Goal: Check status: Check status

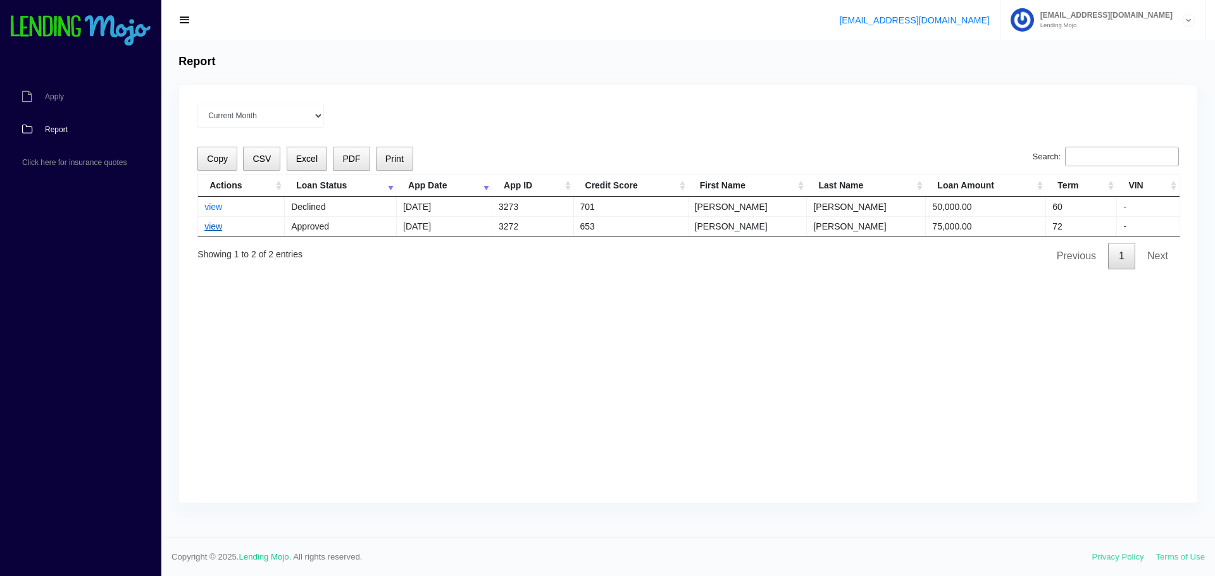
click at [217, 230] on link "view" at bounding box center [213, 226] width 18 height 10
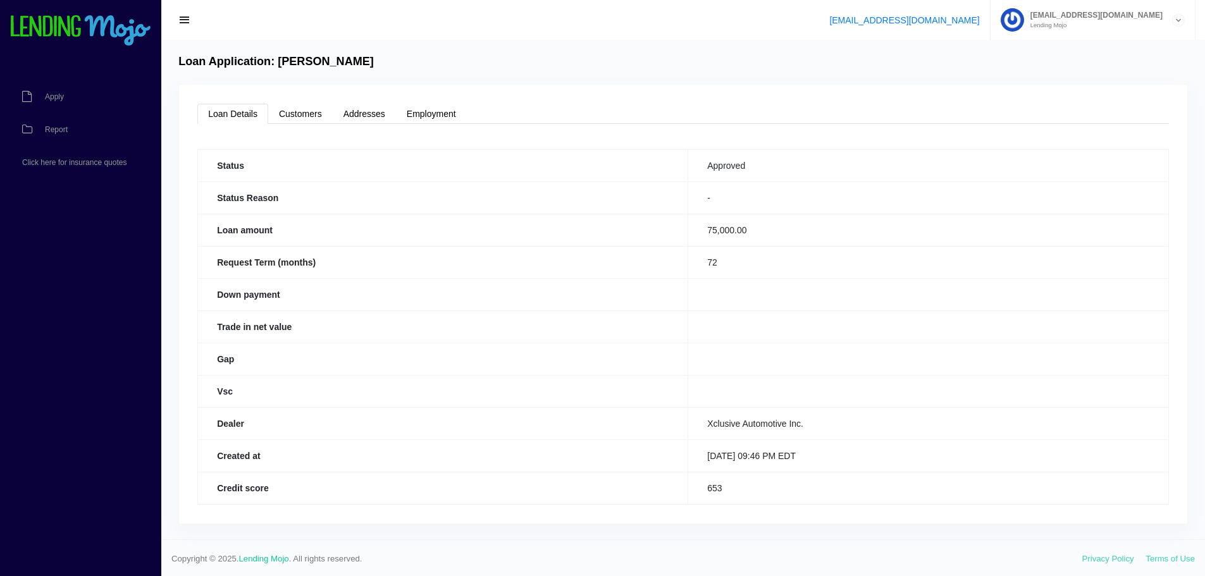
scroll to position [2, 0]
drag, startPoint x: 273, startPoint y: 485, endPoint x: 303, endPoint y: 452, distance: 43.9
click at [278, 483] on th "Credit score" at bounding box center [443, 486] width 490 height 32
drag, startPoint x: 580, startPoint y: 237, endPoint x: 598, endPoint y: 233, distance: 18.1
click at [591, 234] on th "Loan amount" at bounding box center [443, 228] width 490 height 32
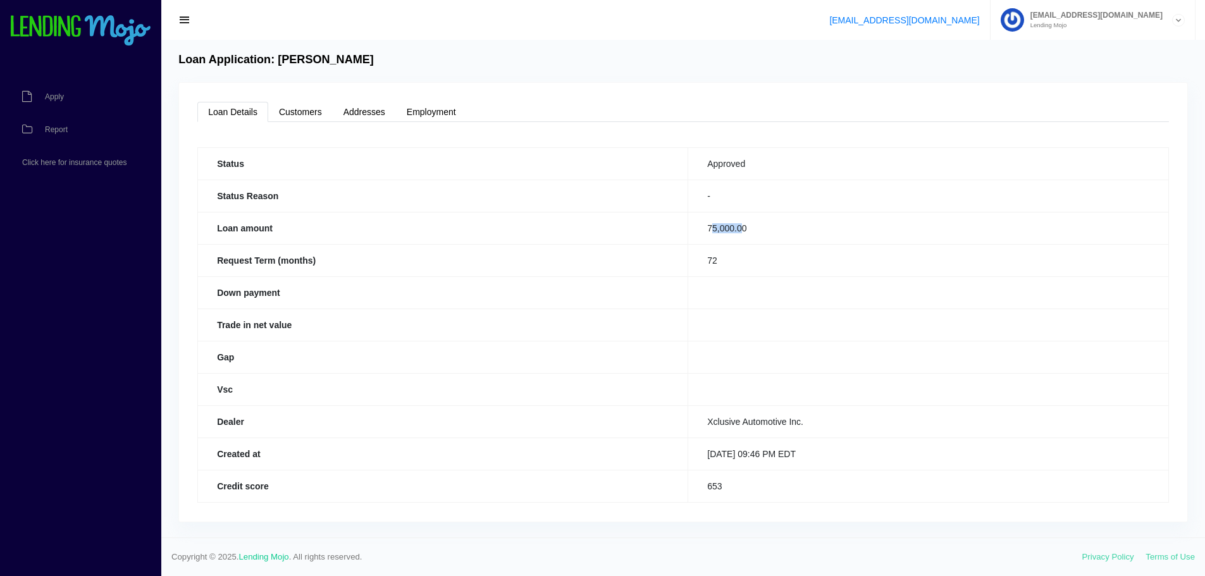
drag, startPoint x: 696, startPoint y: 226, endPoint x: 729, endPoint y: 226, distance: 33.5
click at [729, 226] on td "75,000.00" at bounding box center [928, 228] width 481 height 32
click at [310, 111] on link "Customers" at bounding box center [300, 112] width 65 height 20
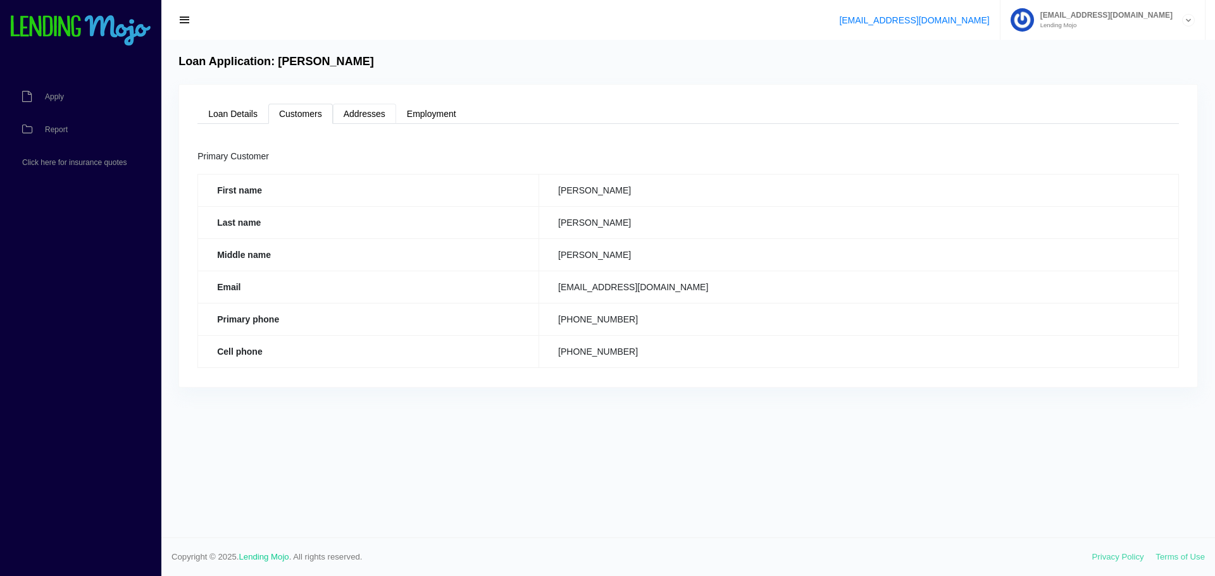
click at [365, 116] on link "Addresses" at bounding box center [364, 114] width 63 height 20
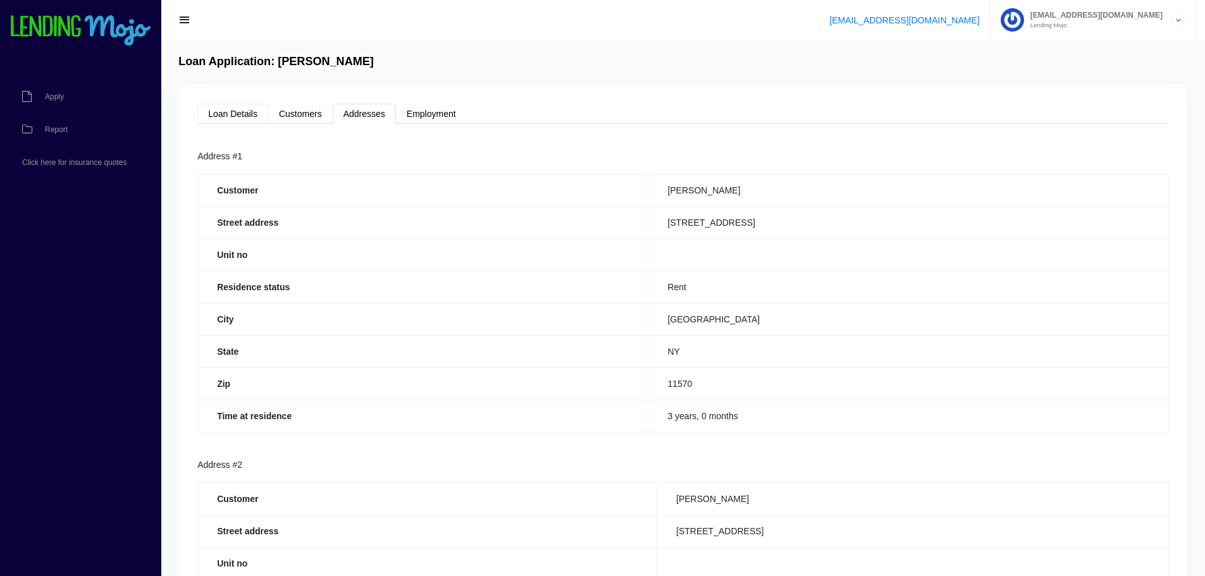
click at [237, 122] on link "Loan Details" at bounding box center [232, 114] width 71 height 20
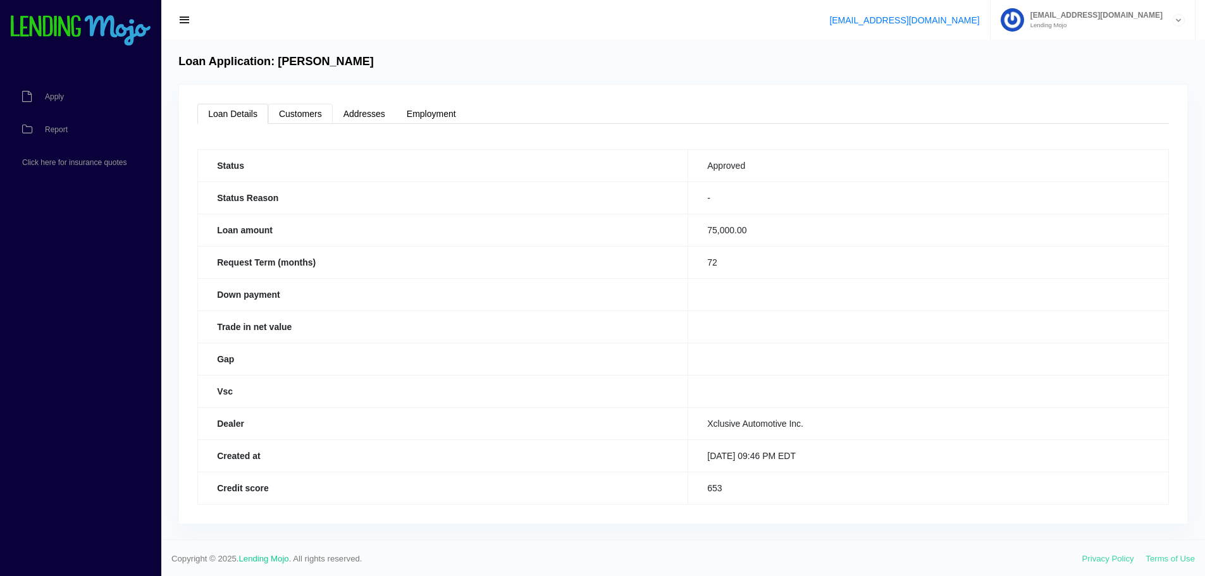
click at [304, 106] on link "Customers" at bounding box center [300, 114] width 65 height 20
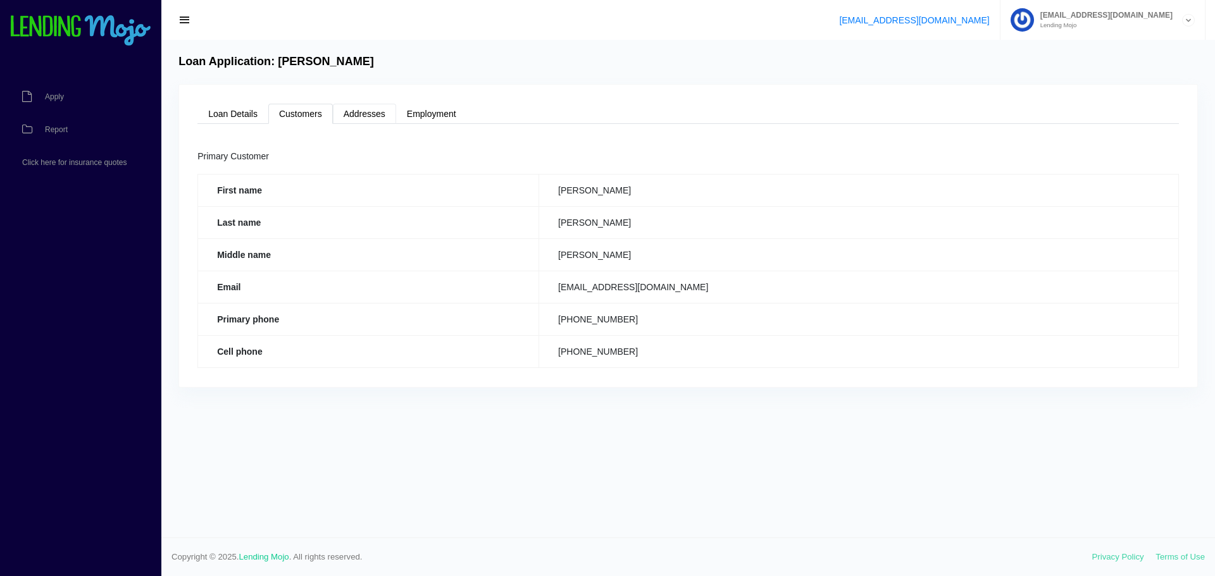
click at [368, 112] on link "Addresses" at bounding box center [364, 114] width 63 height 20
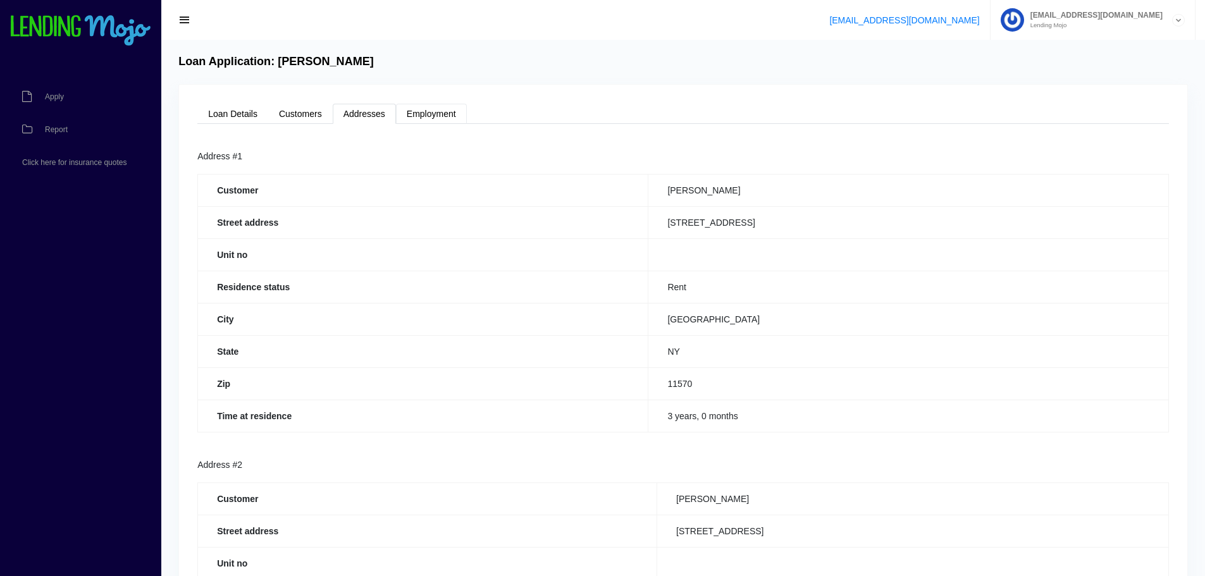
click at [435, 110] on link "Employment" at bounding box center [431, 114] width 71 height 20
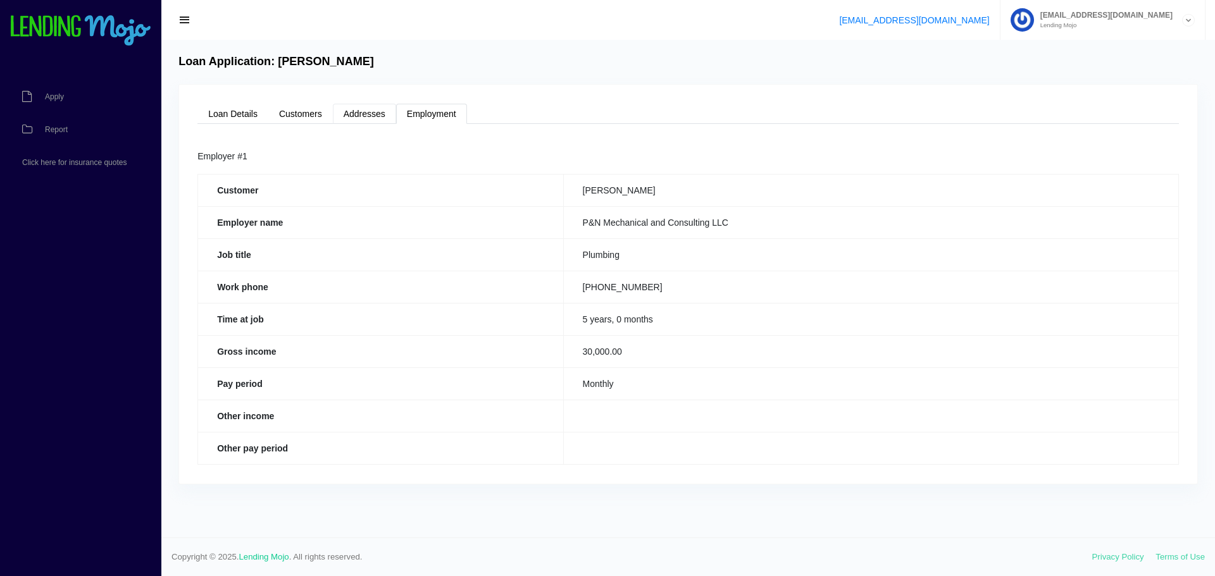
click at [359, 117] on link "Addresses" at bounding box center [364, 114] width 63 height 20
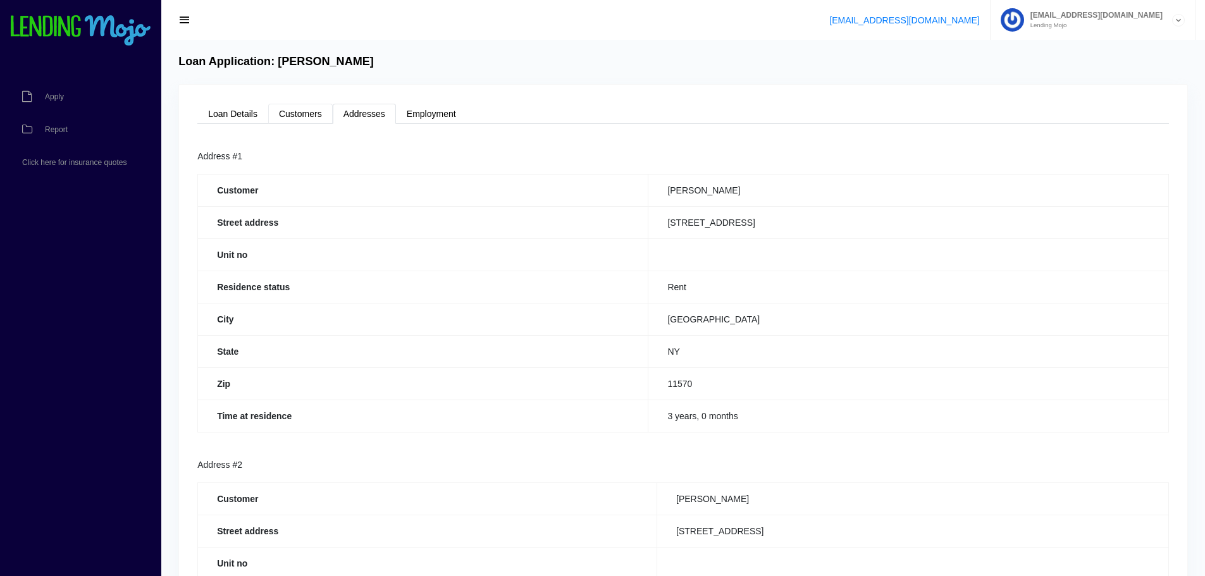
click at [307, 117] on link "Customers" at bounding box center [300, 114] width 65 height 20
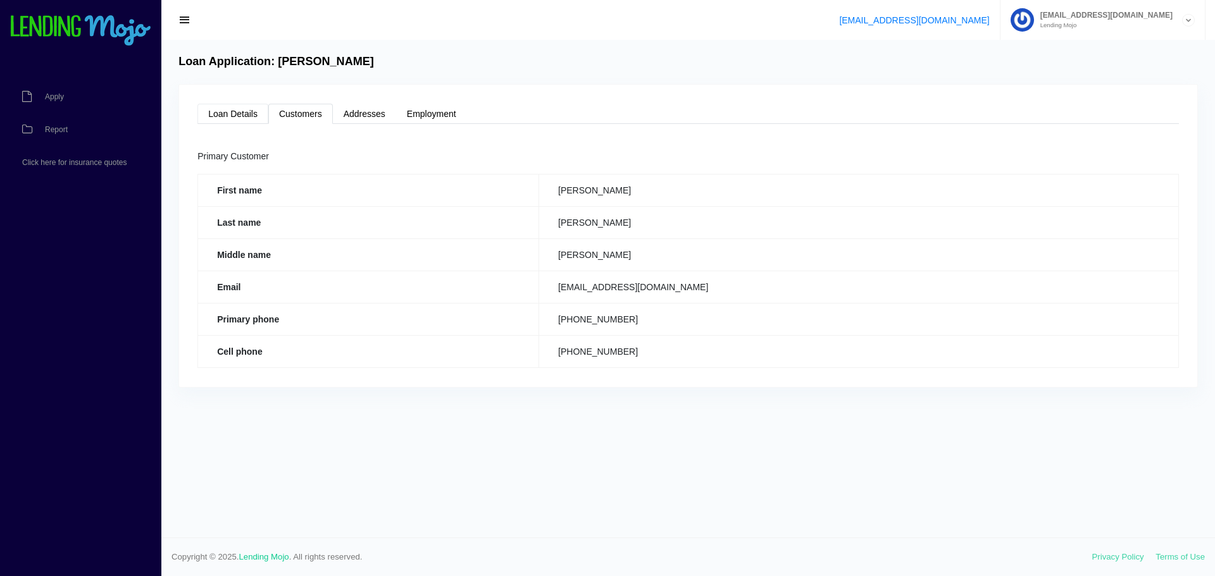
click at [216, 120] on link "Loan Details" at bounding box center [232, 114] width 71 height 20
